Goal: Find specific page/section: Find specific page/section

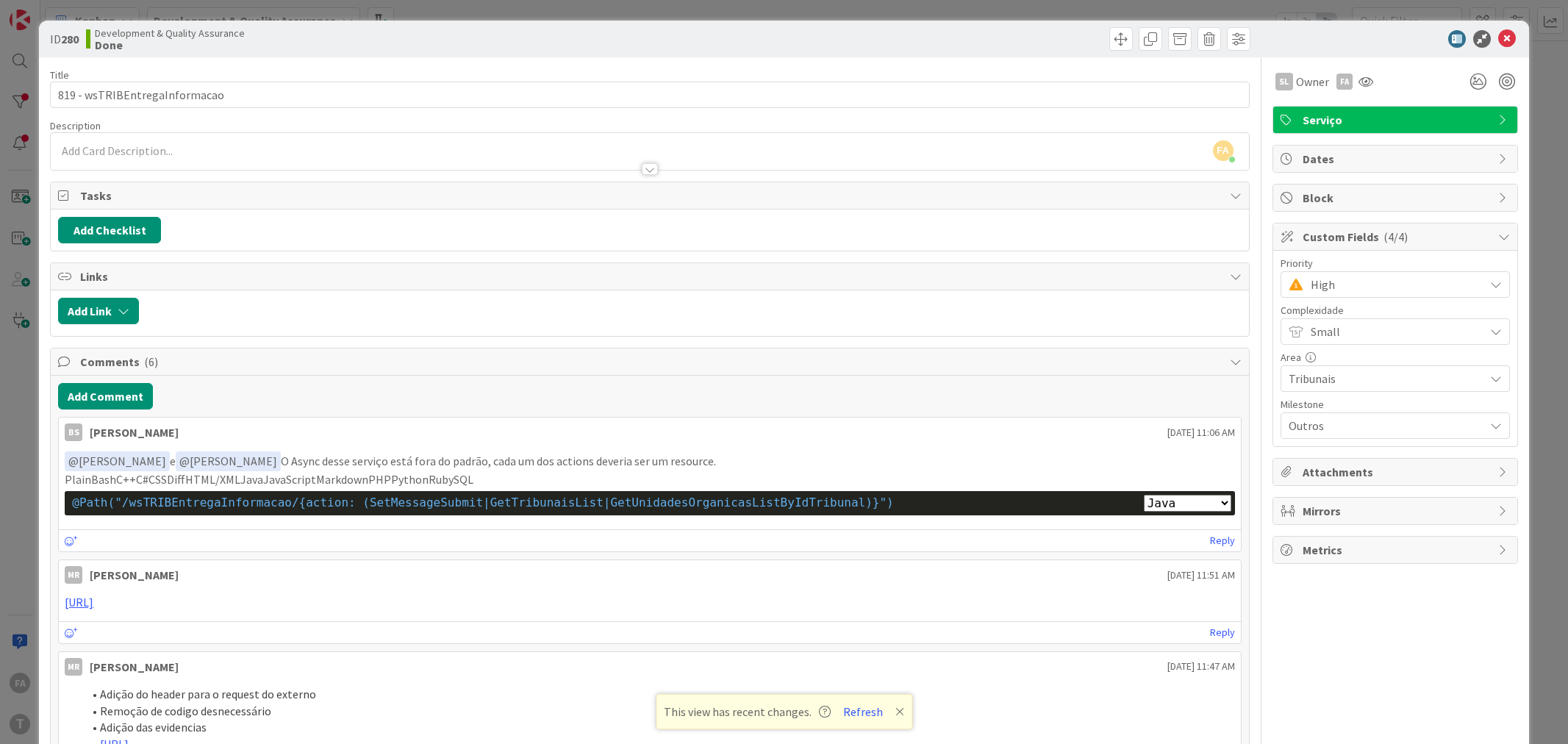
select select "java"
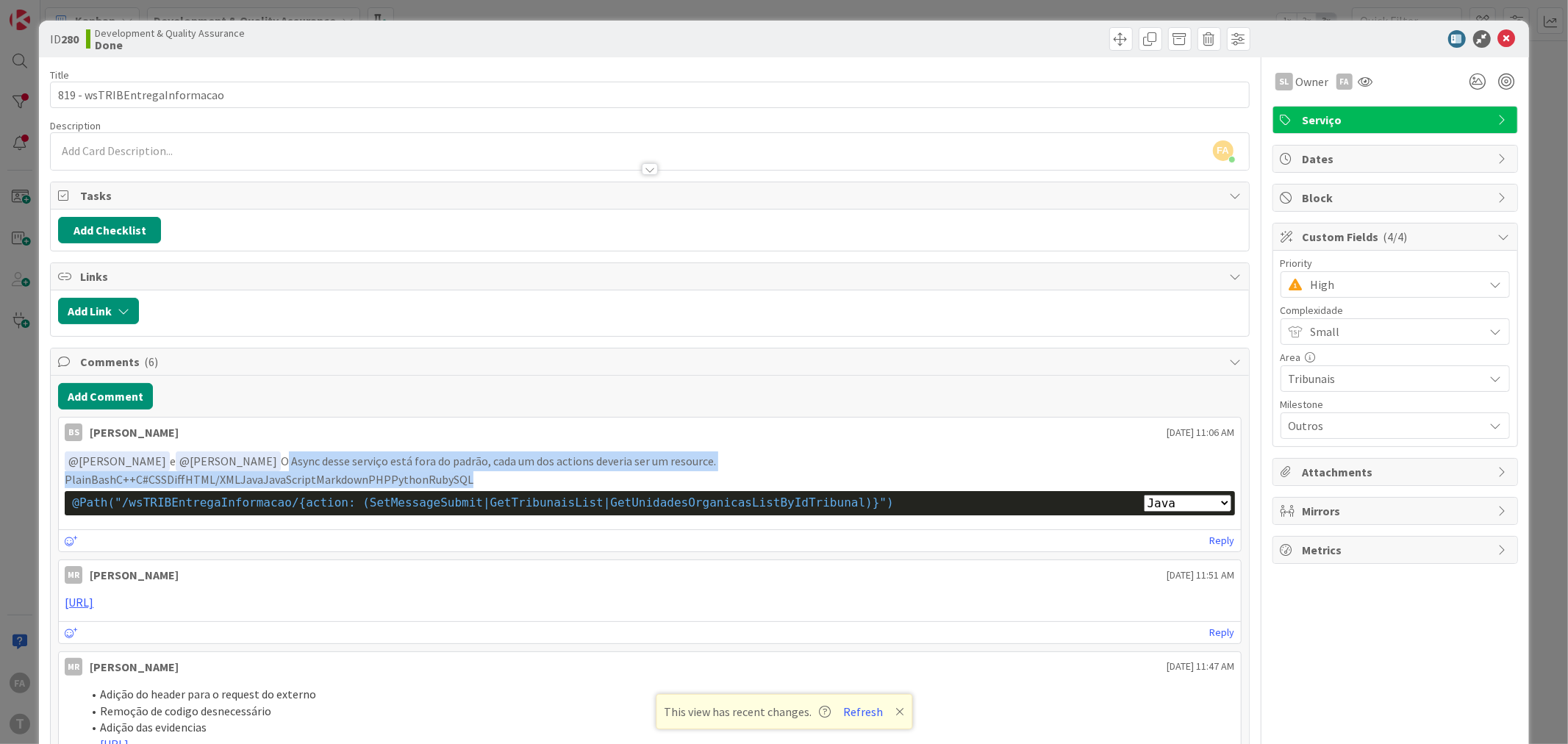
drag, startPoint x: 481, startPoint y: 482, endPoint x: 286, endPoint y: 457, distance: 196.6
click at [286, 457] on div "﻿ @ Monica Rodrigues ﻿ e ﻿ @ Sergio Figueriedo ﻿ O Async desse serviço está for…" at bounding box center [649, 485] width 1170 height 68
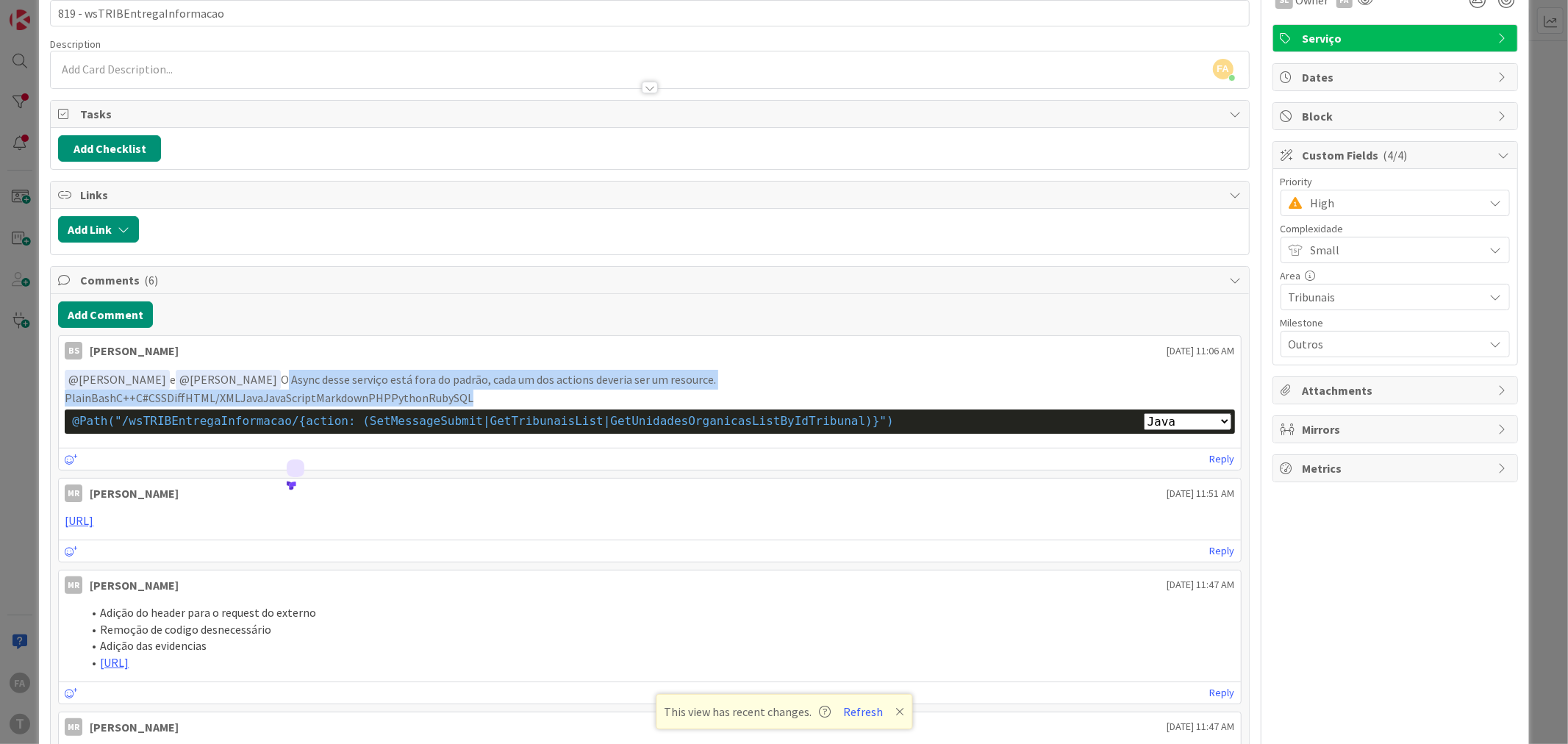
click at [508, 378] on p "﻿ @ Monica Rodrigues ﻿ e ﻿ @ Sergio Figueriedo ﻿ O Async desse serviço está for…" at bounding box center [649, 379] width 1170 height 20
drag, startPoint x: 471, startPoint y: 401, endPoint x: 287, endPoint y: 379, distance: 185.3
click at [287, 379] on div "﻿ @ Monica Rodrigues ﻿ e ﻿ @ Sergio Figueriedo ﻿ O Async desse serviço está for…" at bounding box center [649, 403] width 1170 height 68
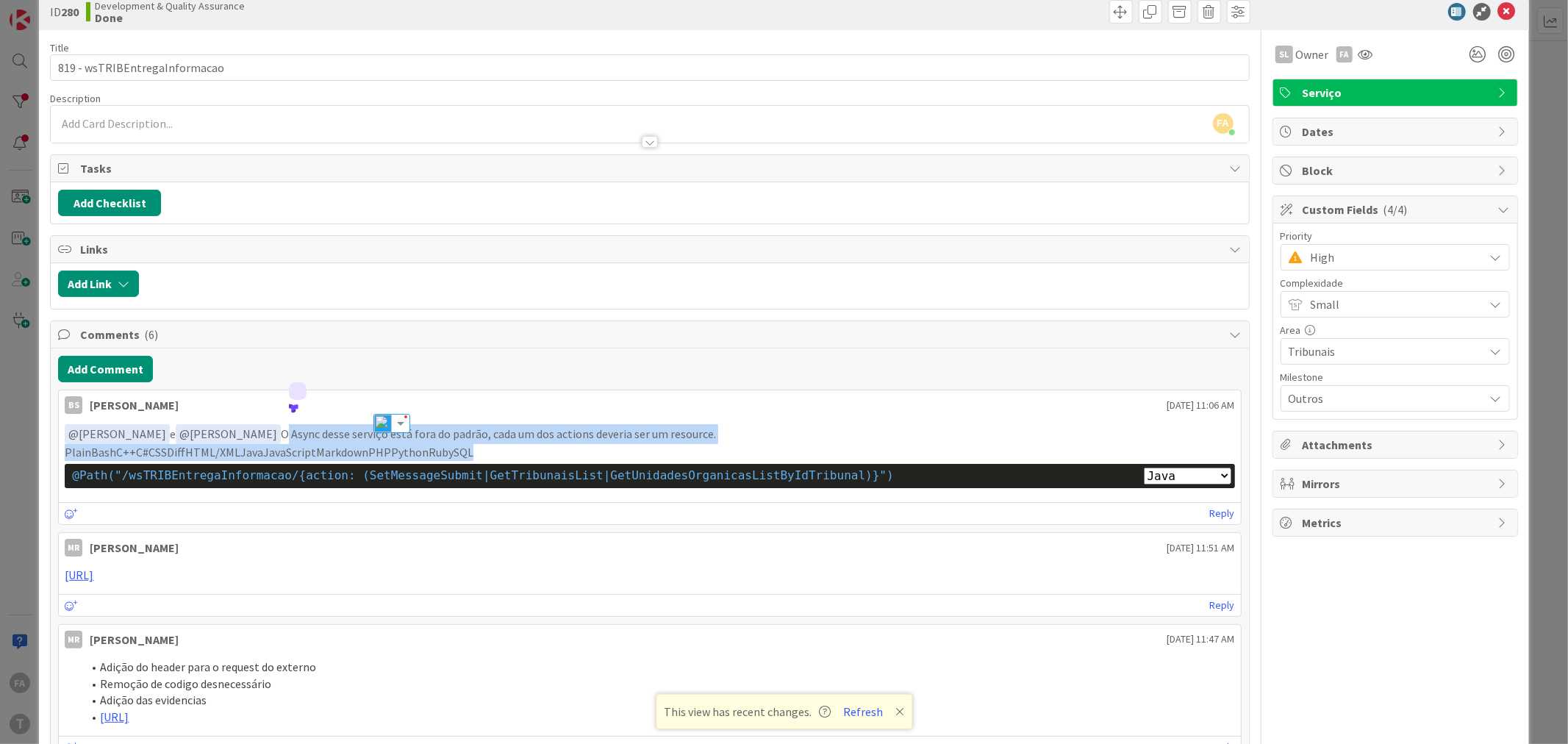
scroll to position [0, 0]
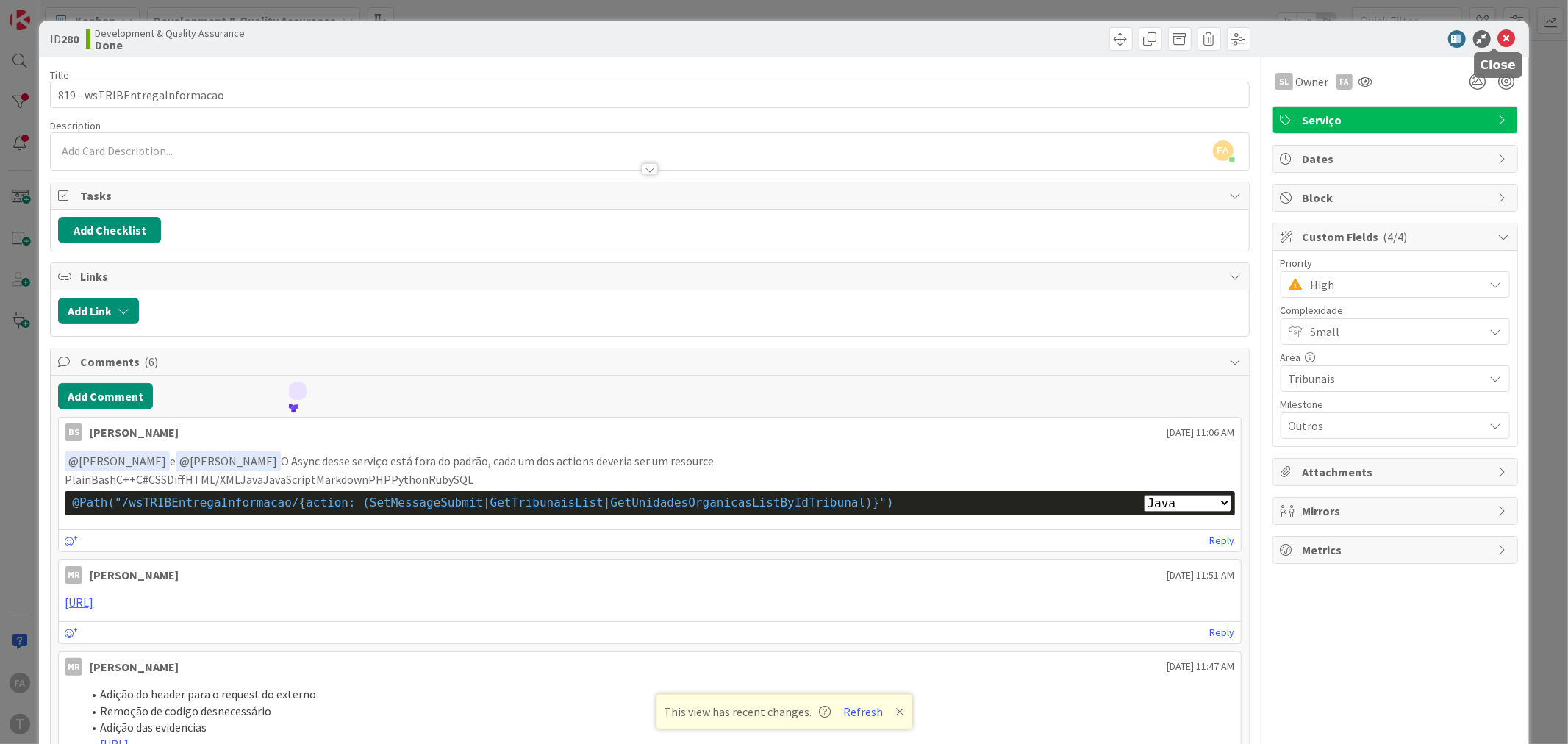
click at [1499, 37] on icon at bounding box center [1508, 39] width 18 height 18
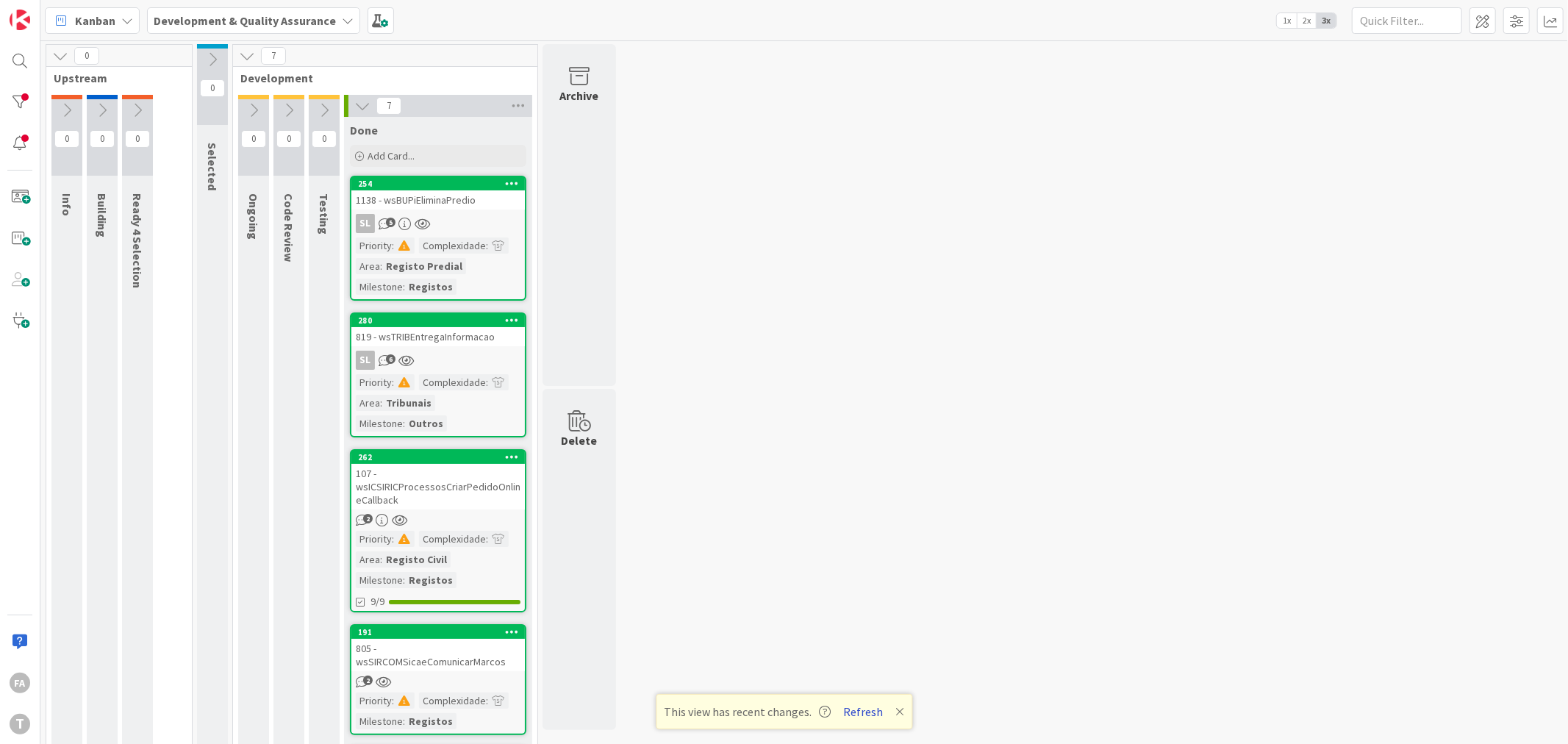
click at [862, 713] on button "Refresh" at bounding box center [862, 711] width 50 height 19
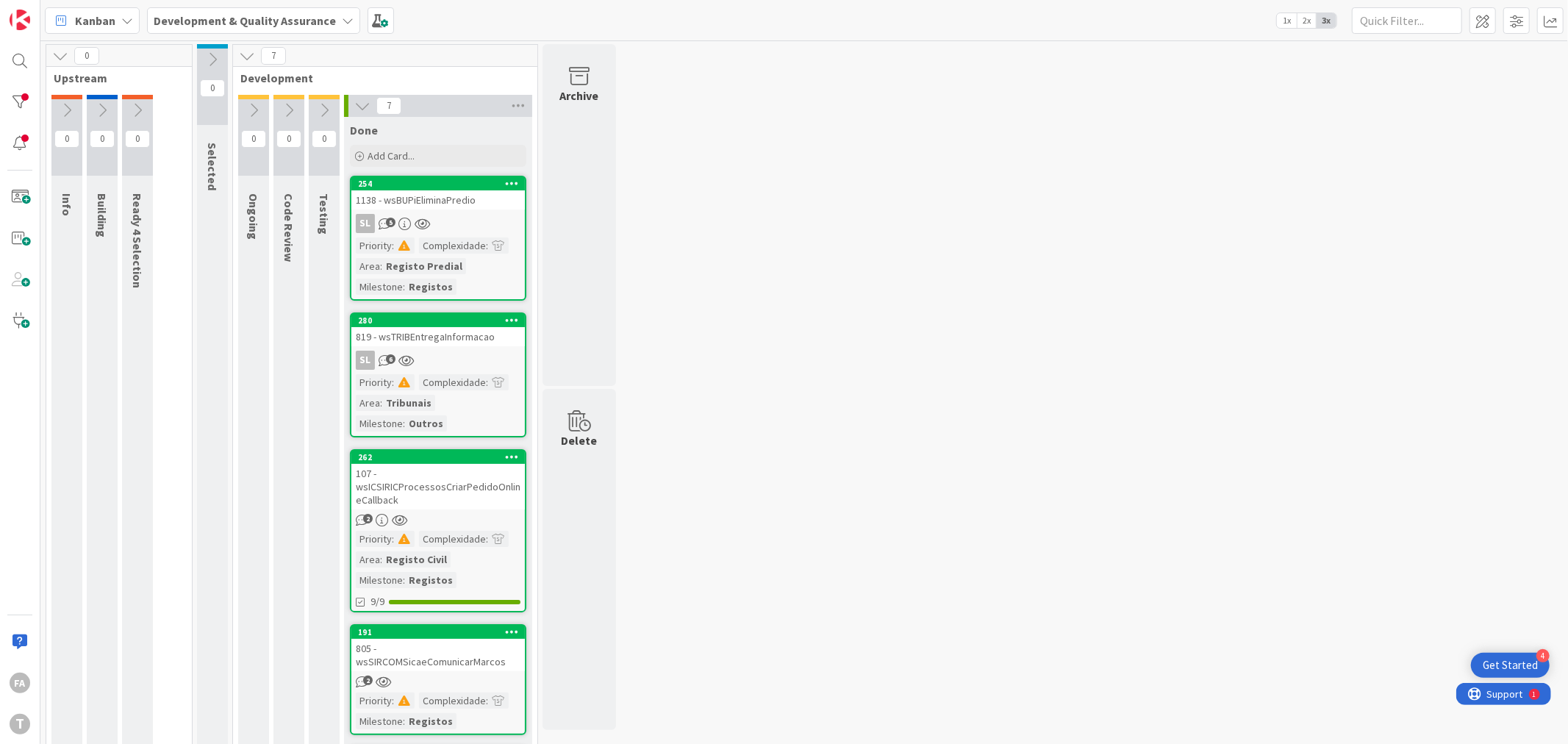
click at [467, 198] on div "1138 - wsBUPiEliminaPredio" at bounding box center [438, 199] width 174 height 19
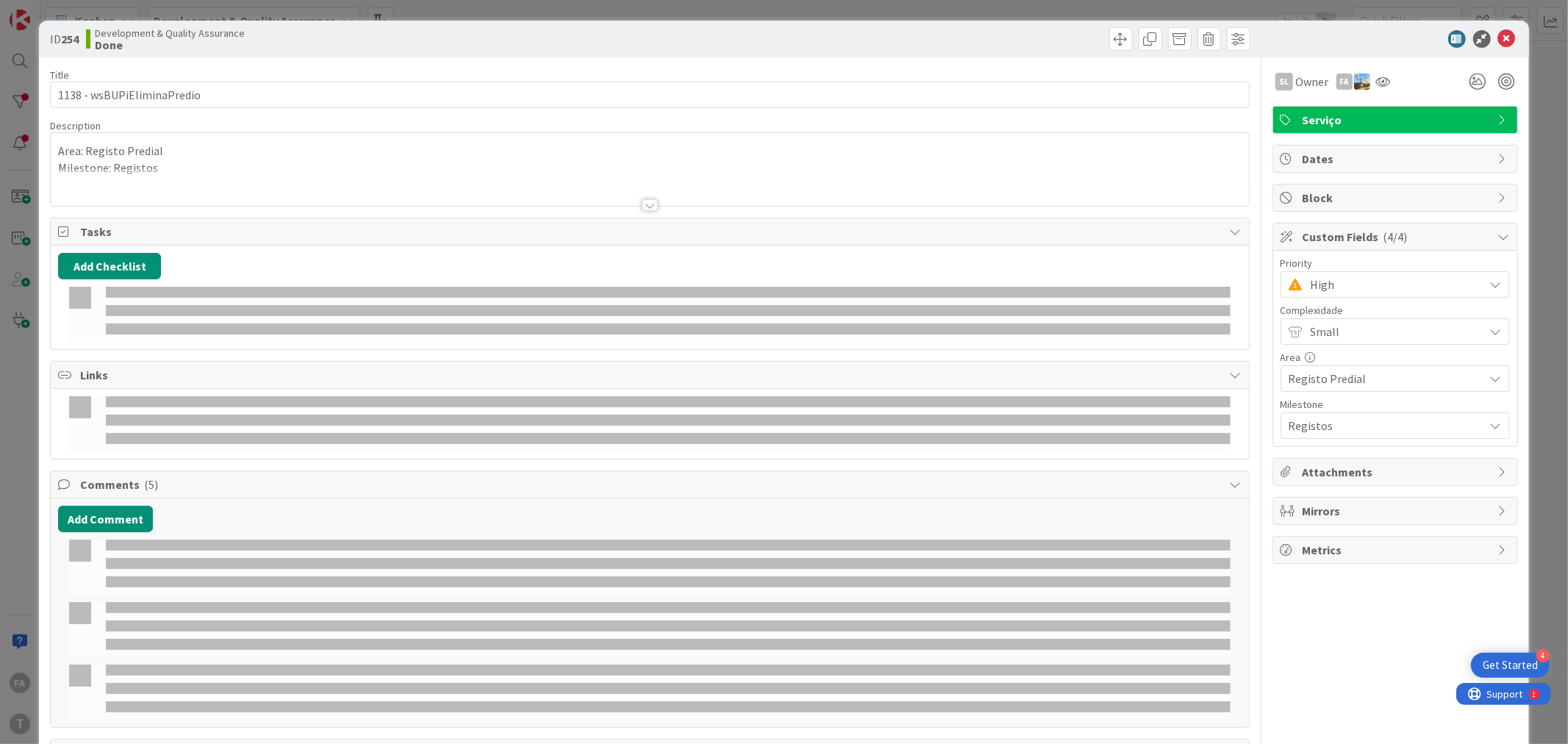
click at [450, 206] on div at bounding box center [649, 187] width 1198 height 38
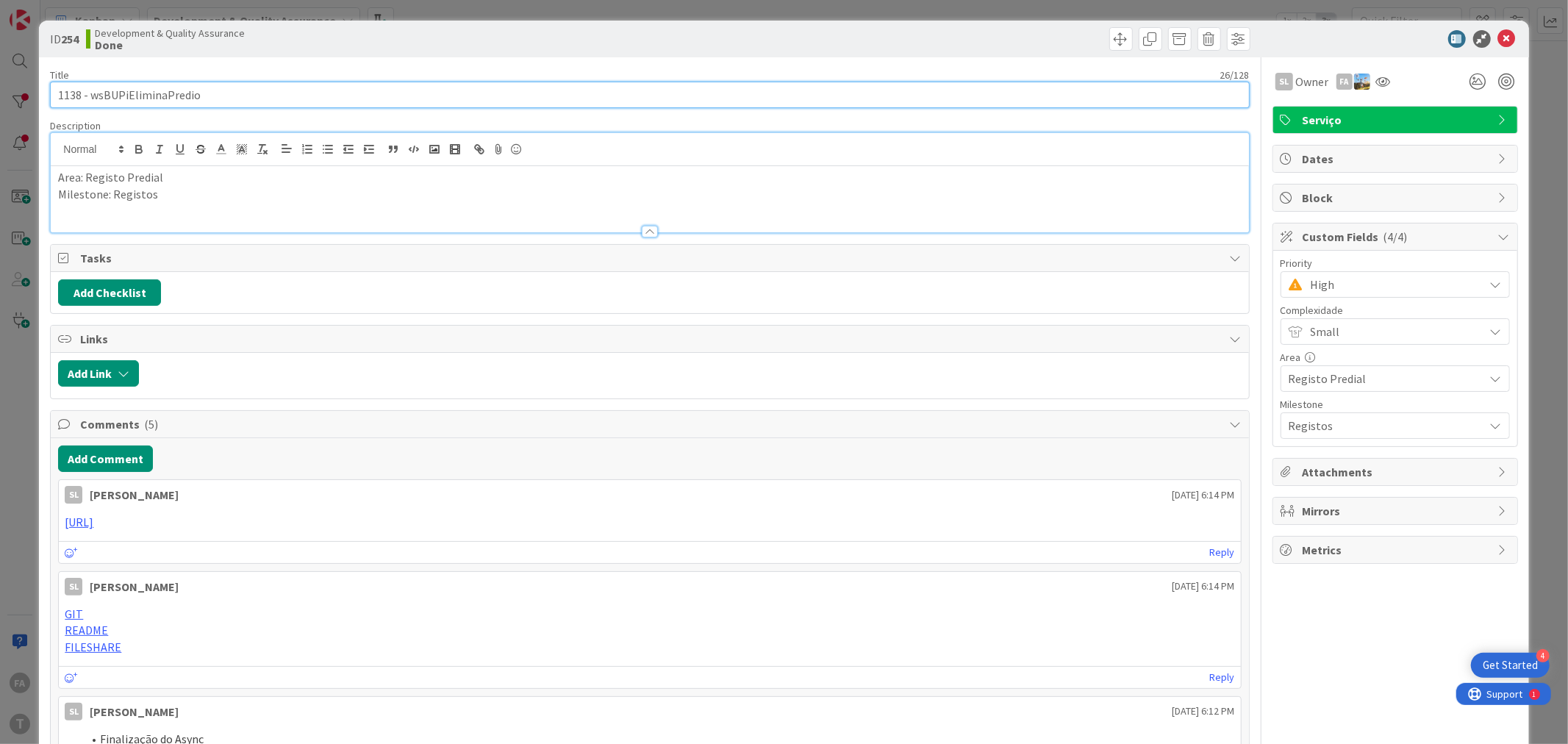
click at [181, 93] on input "1138 - wsBUPiEliminaPredio" at bounding box center [649, 95] width 1199 height 26
click at [1499, 38] on icon at bounding box center [1508, 39] width 18 height 18
